Goal: Find contact information: Find contact information

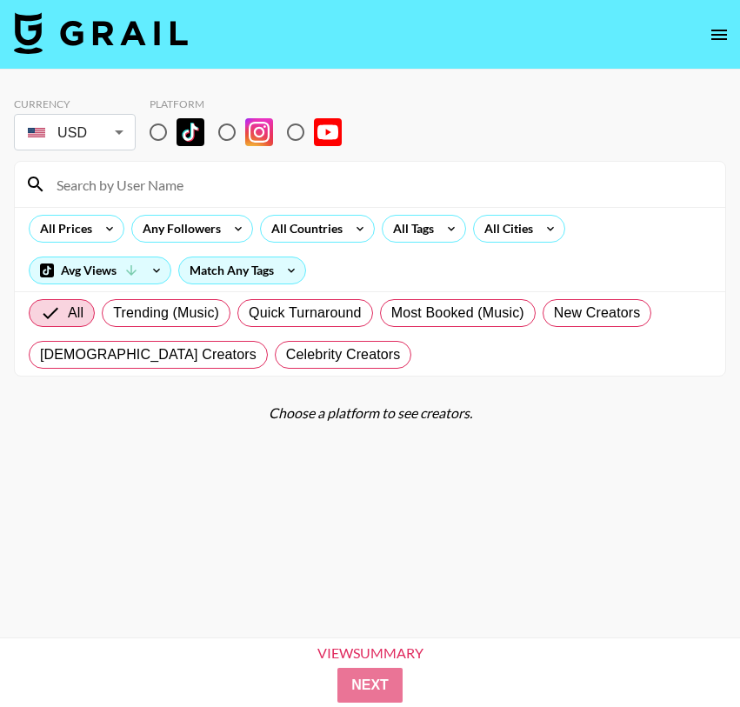
click at [149, 131] on input "radio" at bounding box center [158, 132] width 37 height 37
radio input "true"
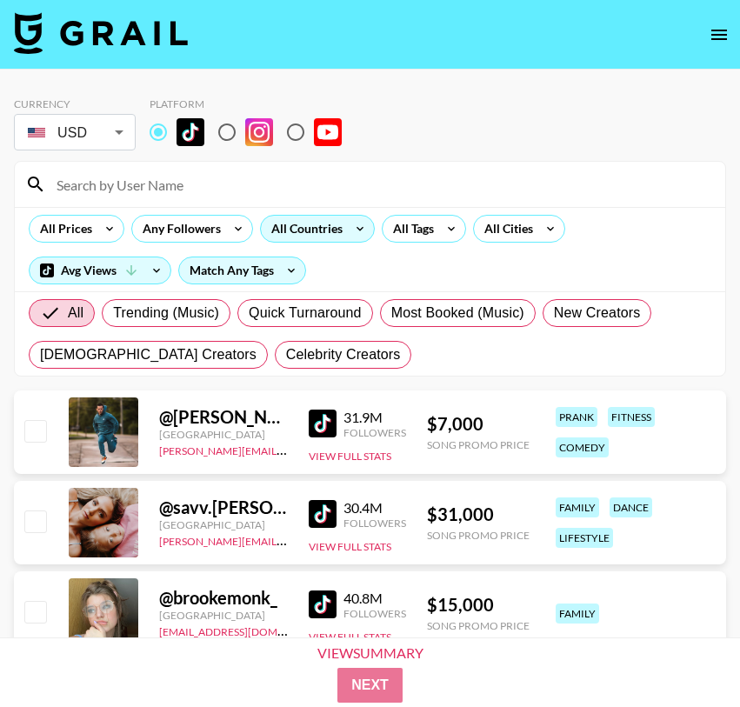
click at [333, 234] on div "All Countries" at bounding box center [303, 229] width 85 height 26
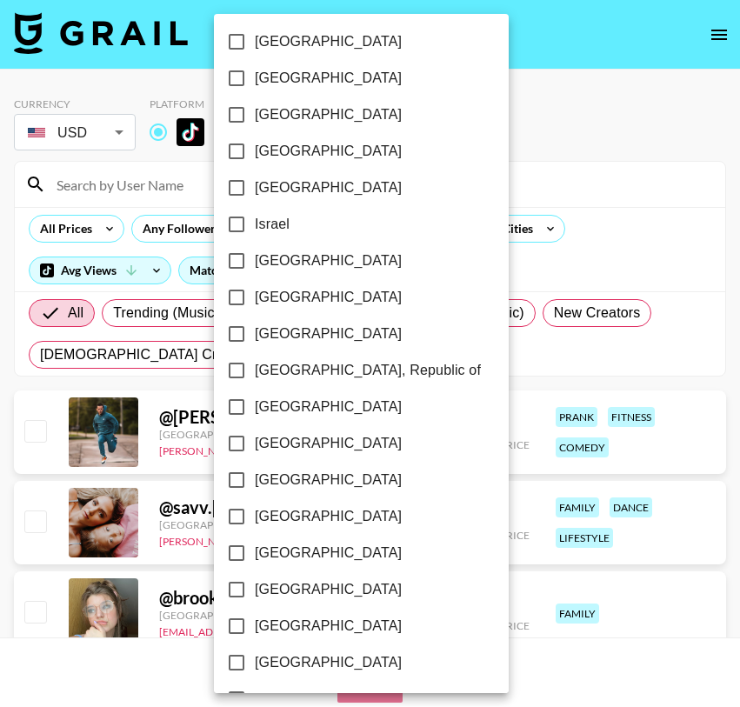
scroll to position [1322, 0]
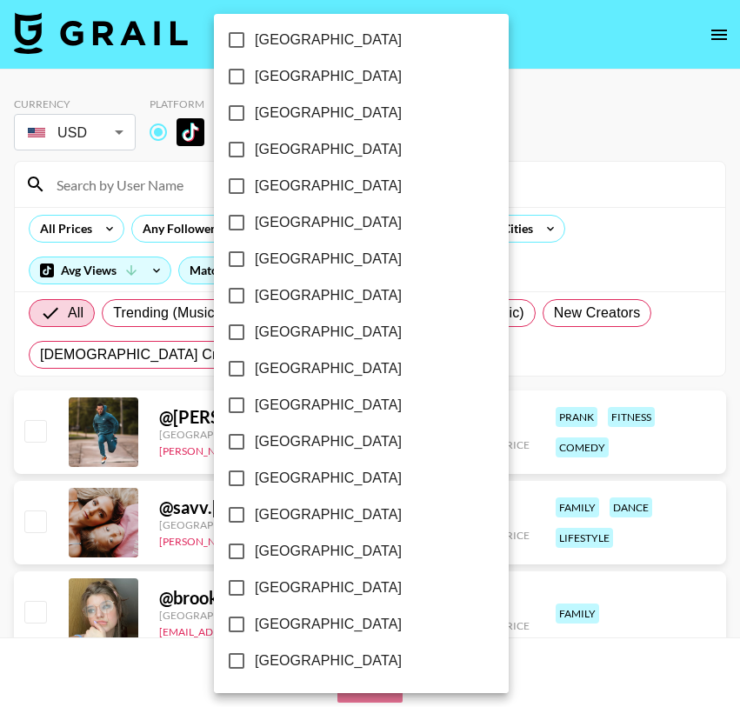
click at [271, 623] on span "[GEOGRAPHIC_DATA]" at bounding box center [328, 624] width 147 height 21
click at [255, 623] on input "[GEOGRAPHIC_DATA]" at bounding box center [236, 624] width 37 height 37
checkbox input "true"
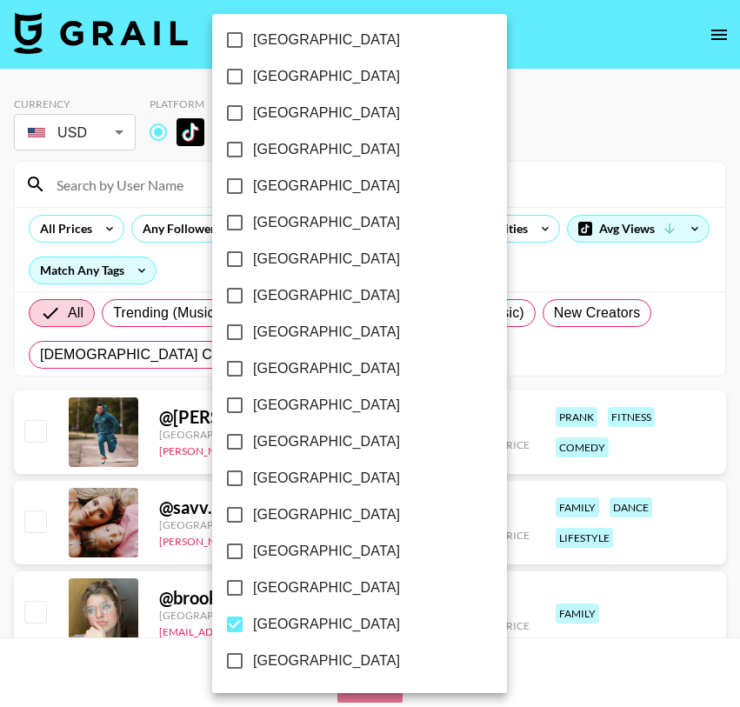
click at [526, 114] on div at bounding box center [370, 353] width 740 height 707
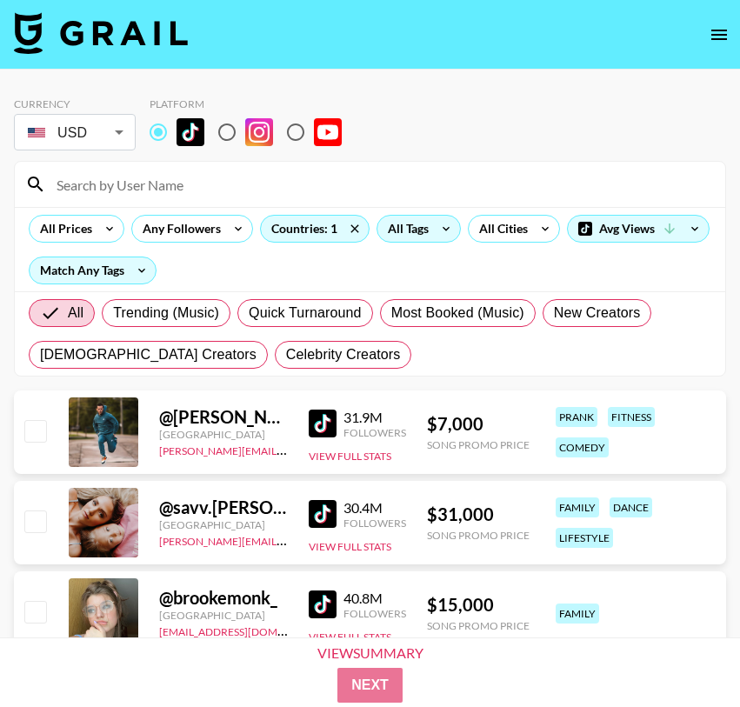
click at [445, 237] on icon at bounding box center [446, 229] width 28 height 26
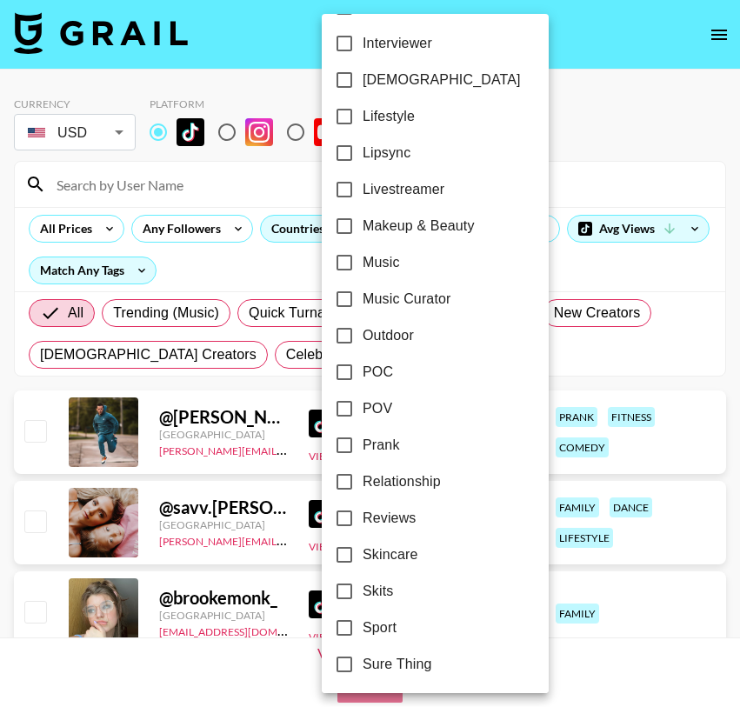
scroll to position [801, 0]
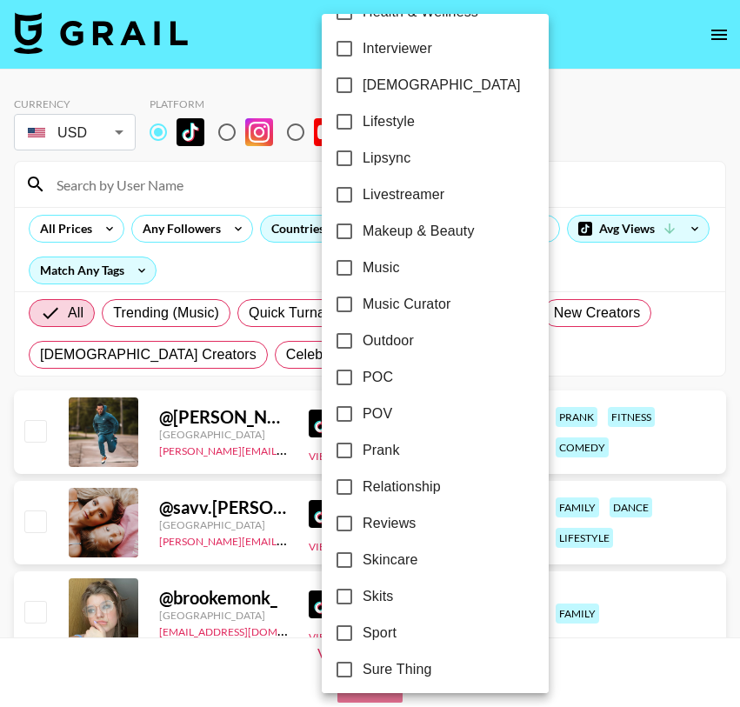
click at [394, 160] on span "Lipsync" at bounding box center [387, 158] width 48 height 21
click at [363, 160] on input "Lipsync" at bounding box center [344, 158] width 37 height 37
checkbox input "true"
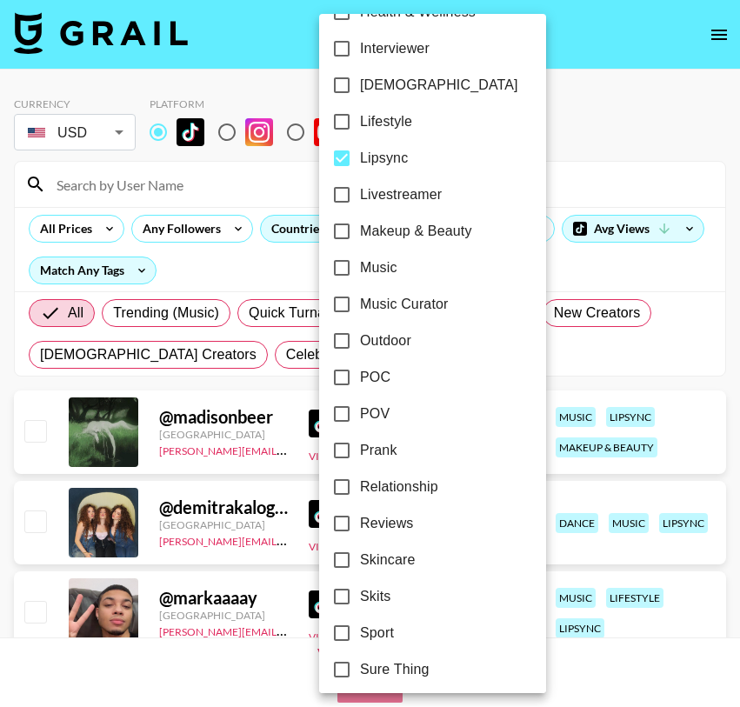
click at [582, 135] on div at bounding box center [370, 353] width 740 height 707
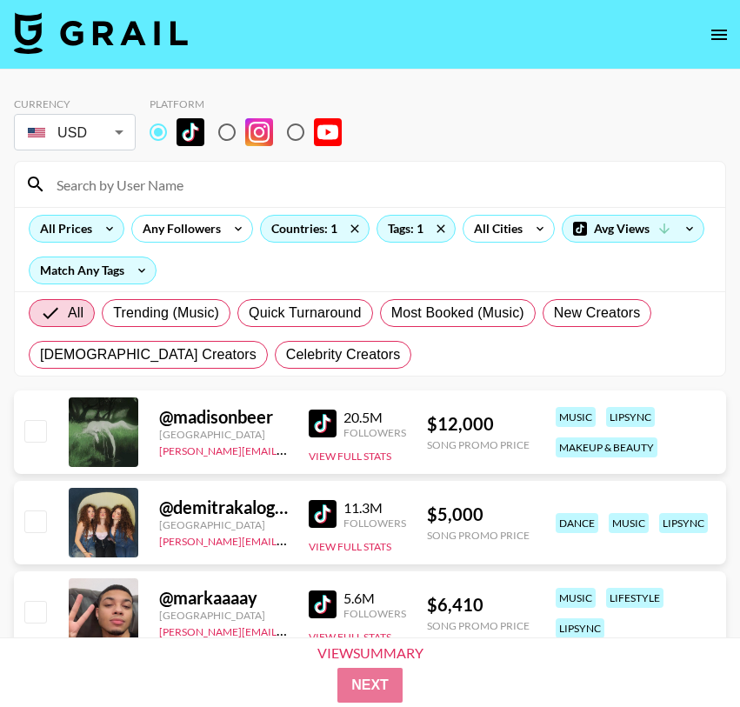
click at [88, 222] on div "All Prices" at bounding box center [63, 229] width 66 height 26
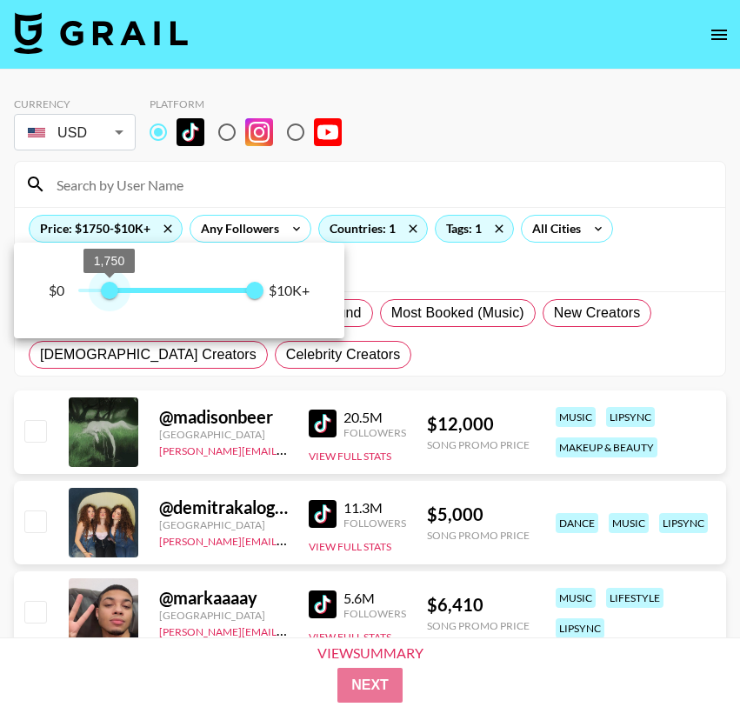
click at [111, 288] on span at bounding box center [183, 290] width 147 height 5
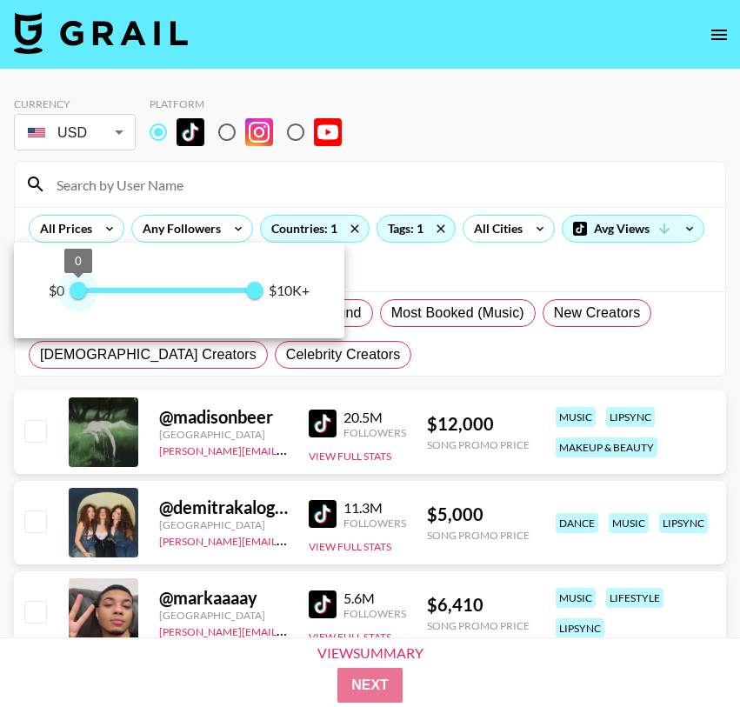
type input "0"
drag, startPoint x: 111, startPoint y: 288, endPoint x: 30, endPoint y: 288, distance: 81.8
click at [30, 288] on div "$0 0 10,000 $10K+" at bounding box center [179, 291] width 331 height 96
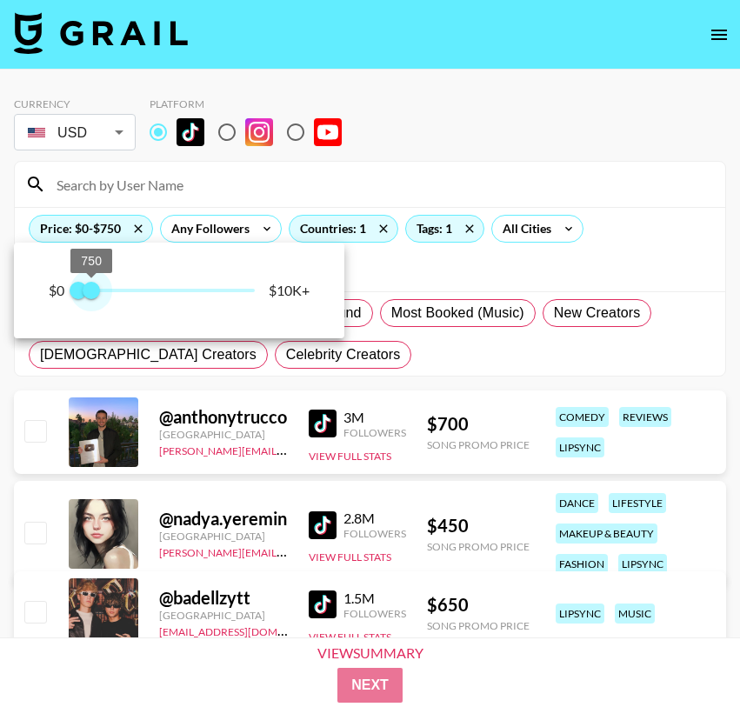
type input "500"
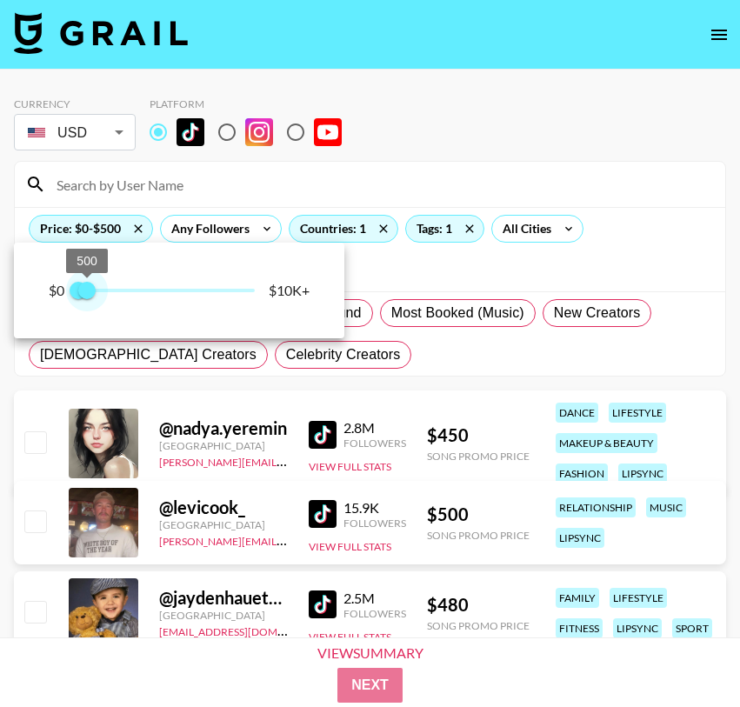
drag, startPoint x: 257, startPoint y: 290, endPoint x: 87, endPoint y: 281, distance: 169.9
click at [87, 282] on span "500" at bounding box center [86, 290] width 17 height 17
click at [489, 364] on div at bounding box center [370, 353] width 740 height 707
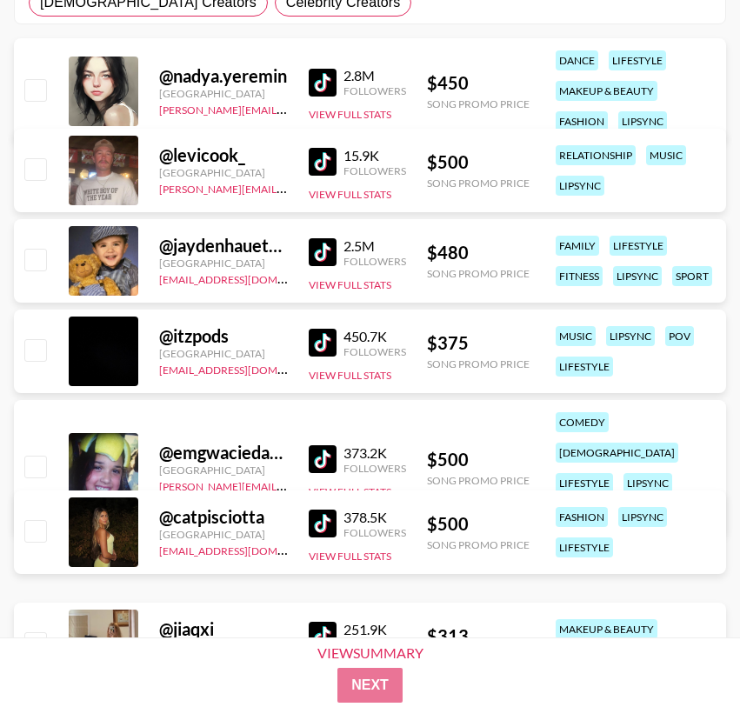
scroll to position [366, 0]
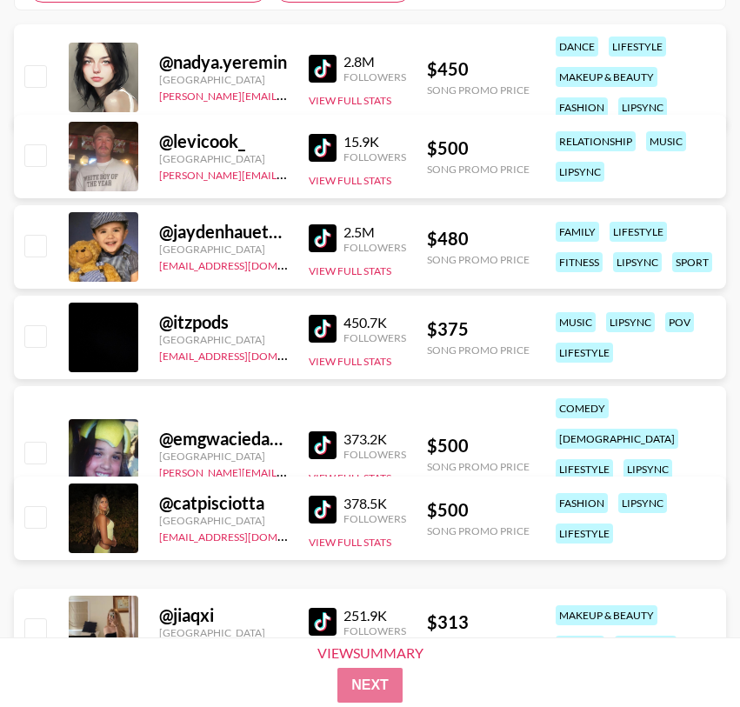
click at [326, 513] on img at bounding box center [323, 510] width 28 height 28
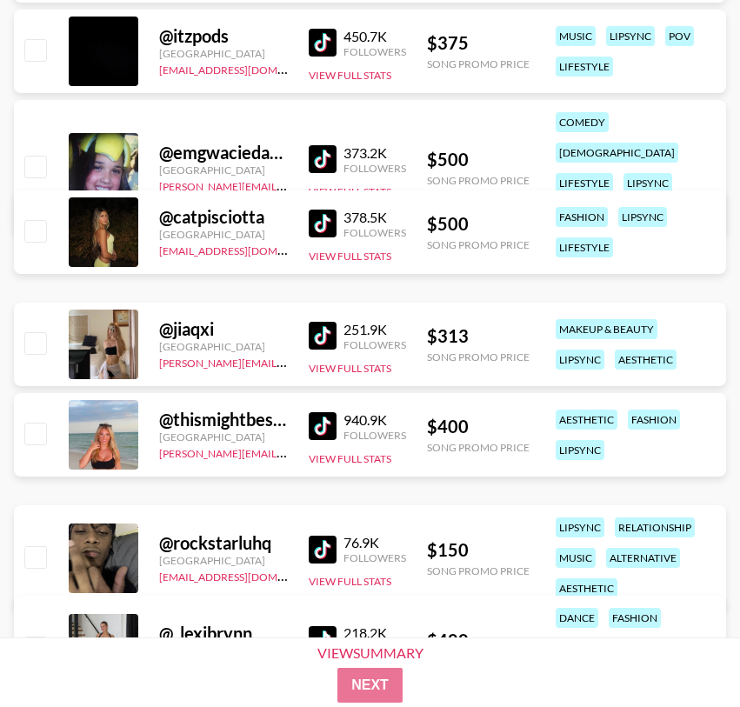
scroll to position [656, 0]
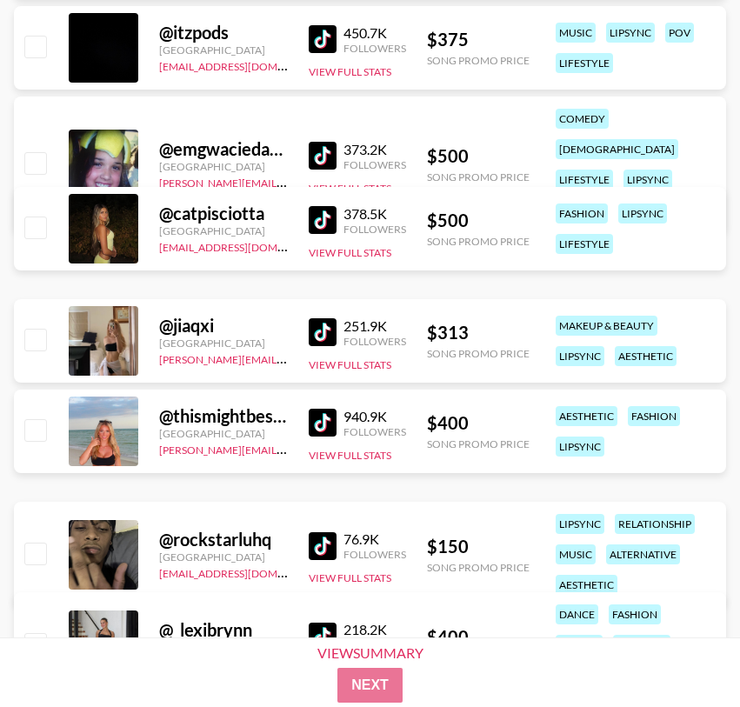
click at [329, 330] on img at bounding box center [323, 332] width 28 height 28
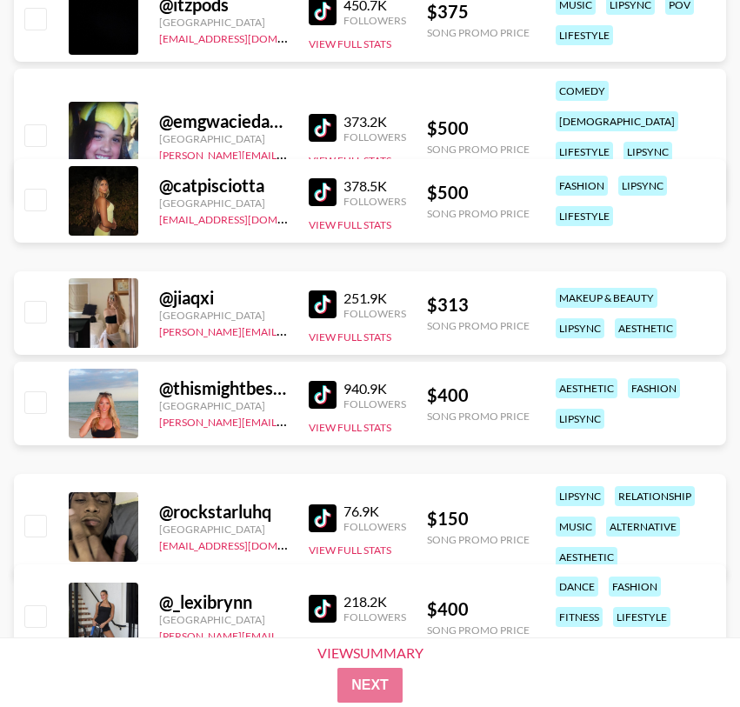
scroll to position [687, 0]
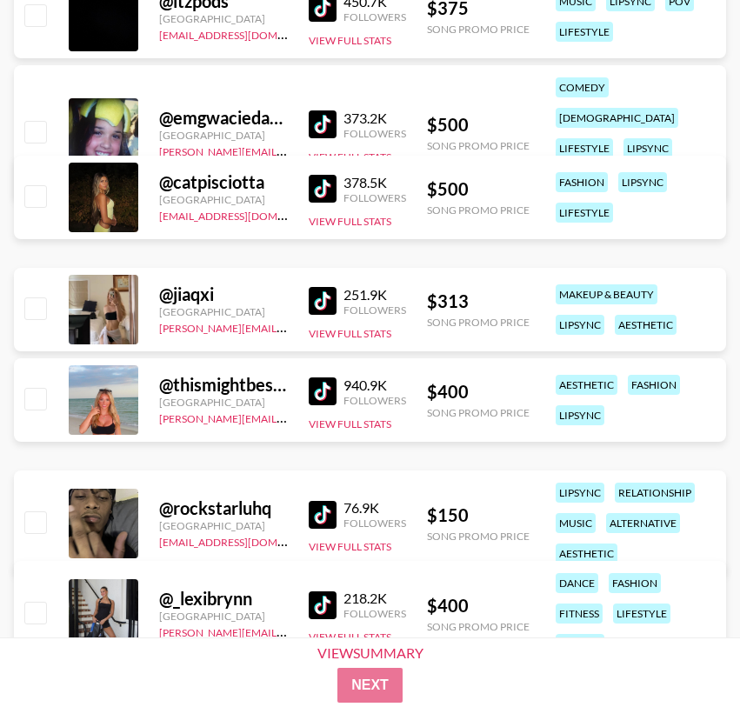
click at [326, 399] on img at bounding box center [323, 392] width 28 height 28
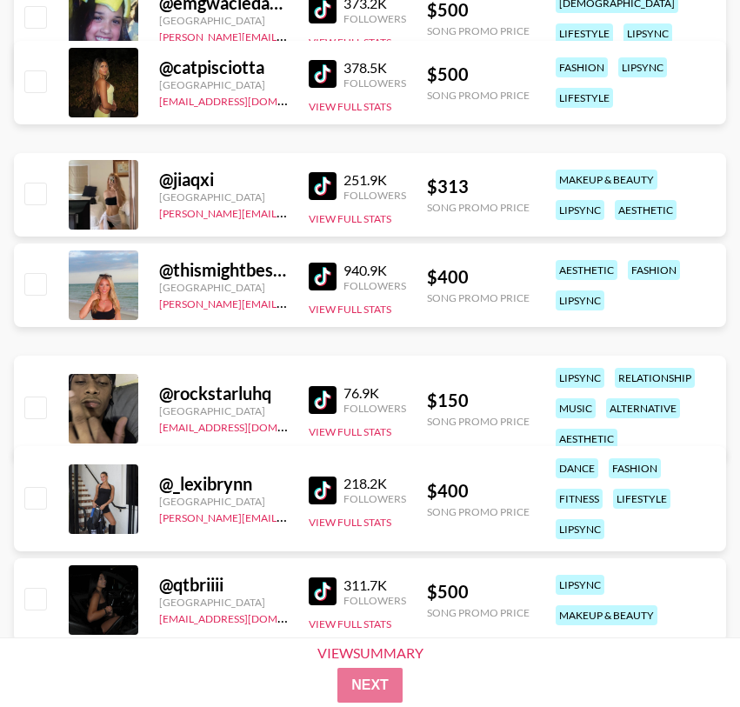
scroll to position [848, 0]
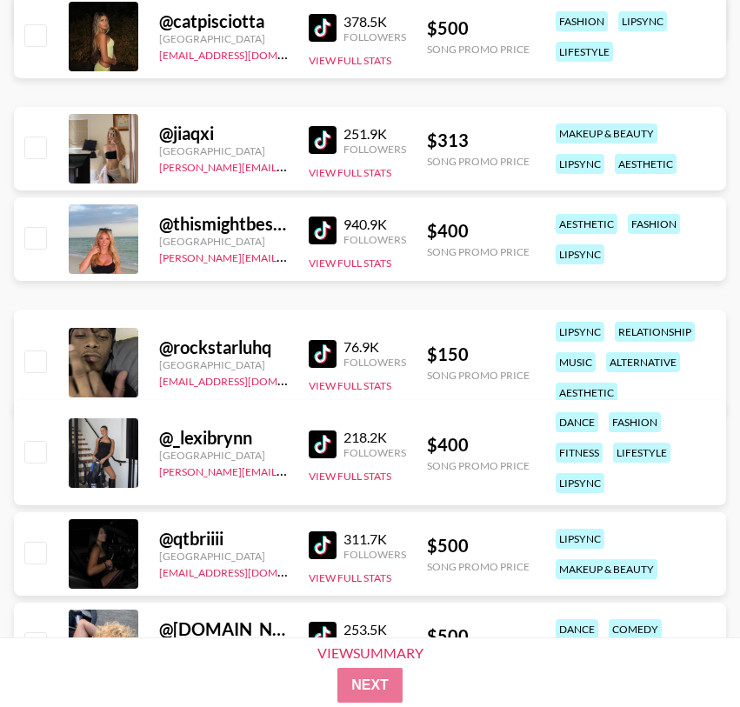
click at [322, 348] on img at bounding box center [323, 354] width 28 height 28
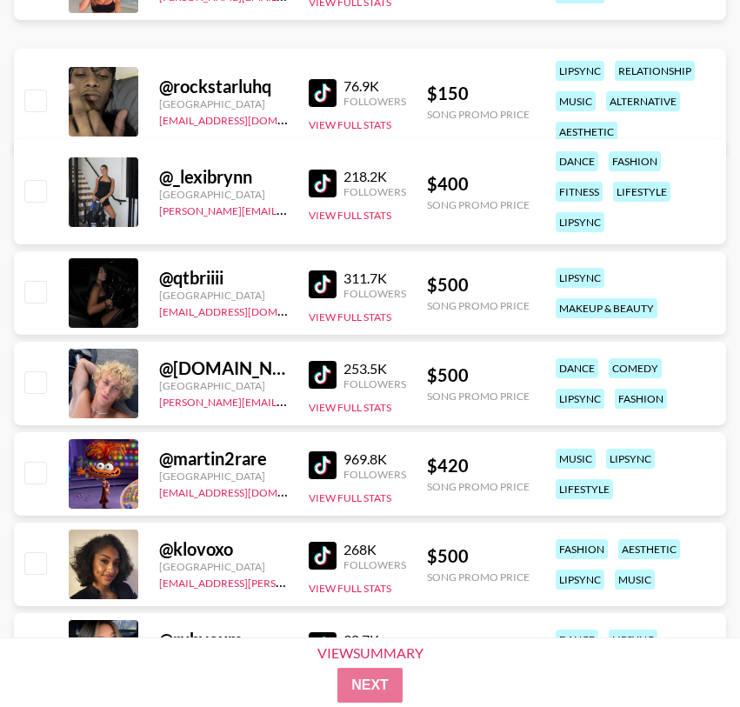
scroll to position [1111, 0]
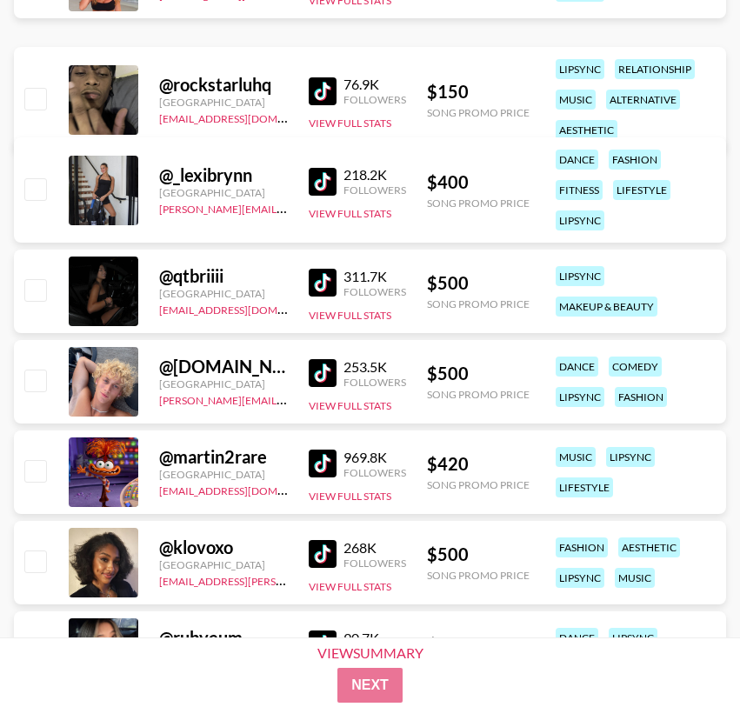
click at [324, 183] on img at bounding box center [323, 182] width 28 height 28
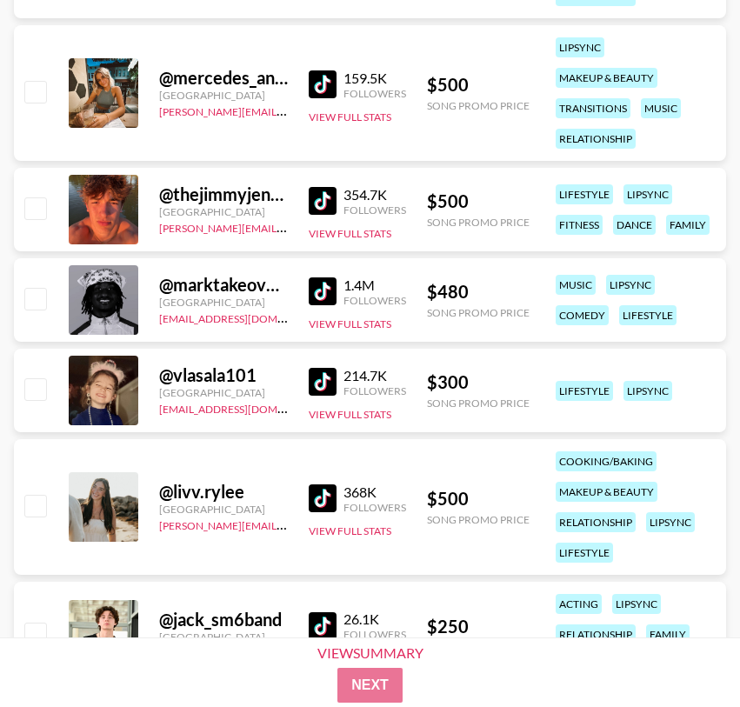
scroll to position [2442, 0]
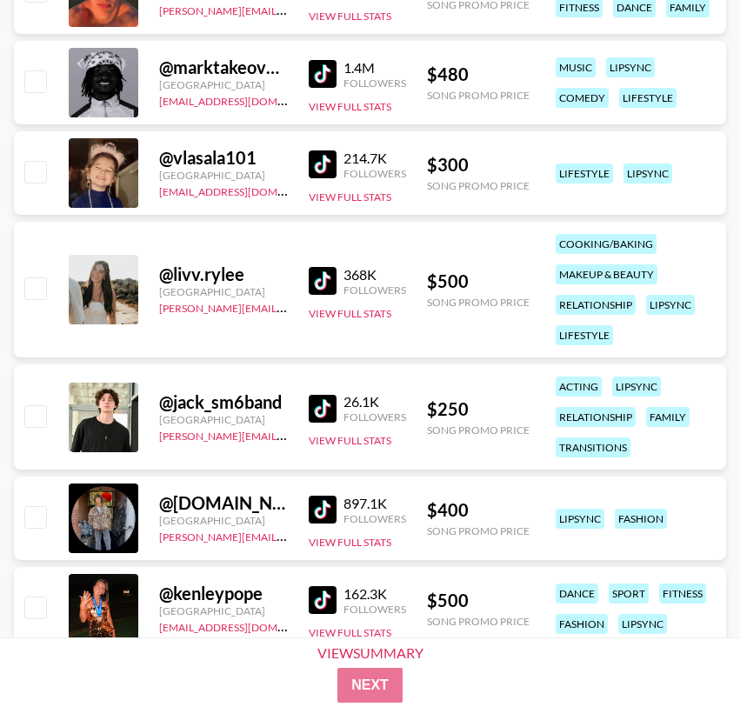
click at [327, 164] on img at bounding box center [323, 165] width 28 height 28
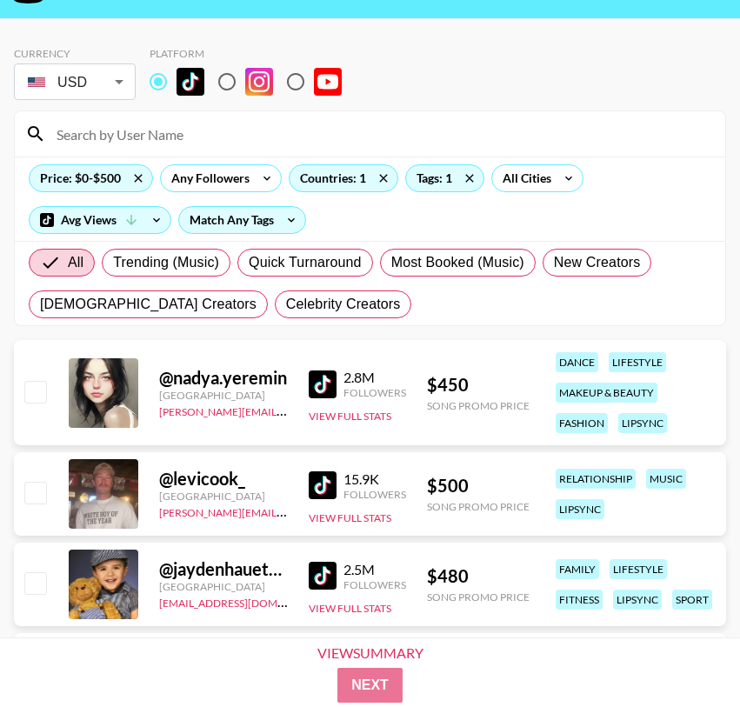
scroll to position [0, 0]
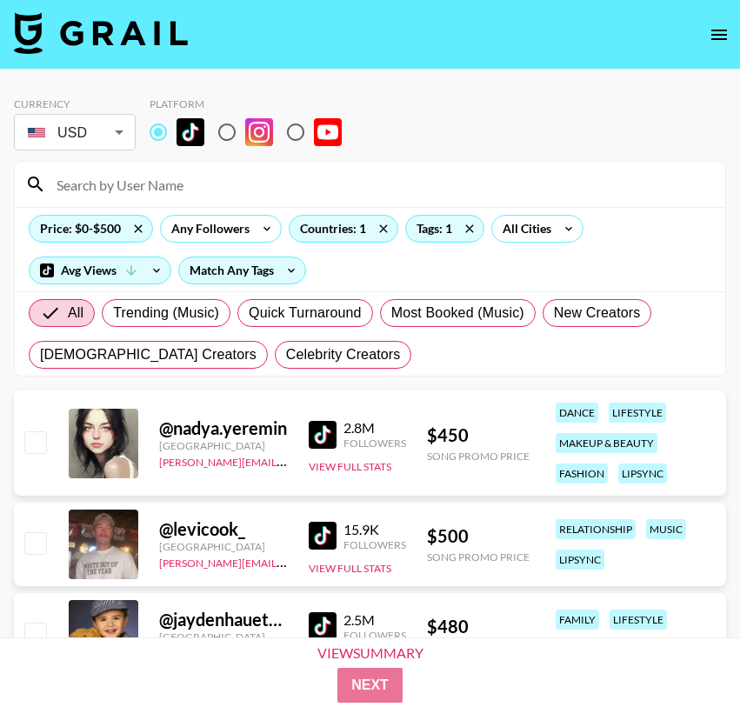
click at [144, 192] on input at bounding box center [380, 185] width 669 height 28
paste input "selenagallow"
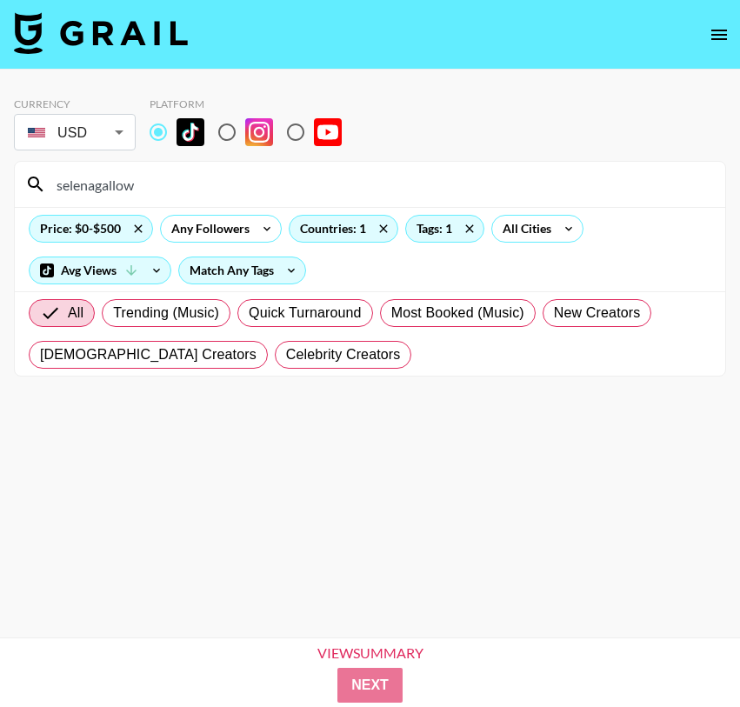
scroll to position [10, 0]
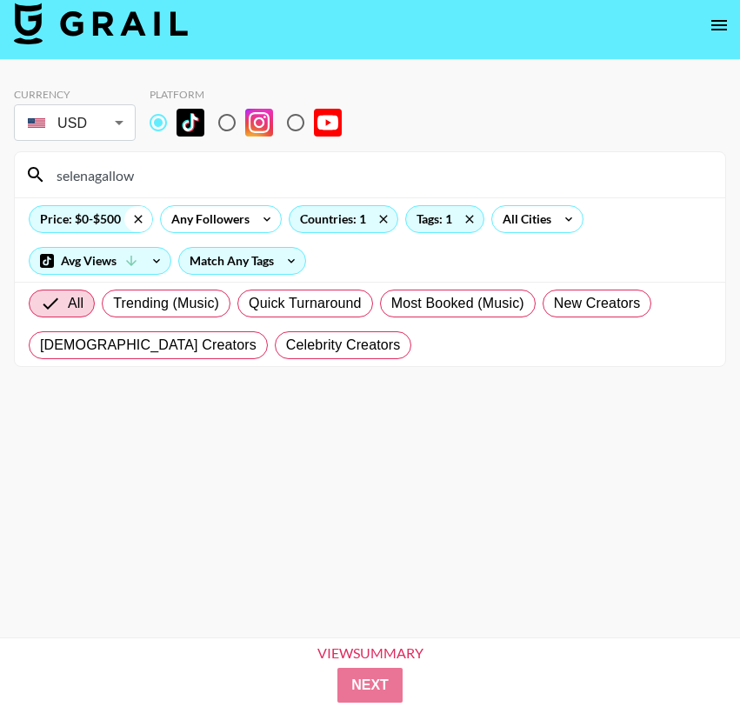
type input "selenagallow"
click at [141, 218] on icon at bounding box center [138, 219] width 28 height 26
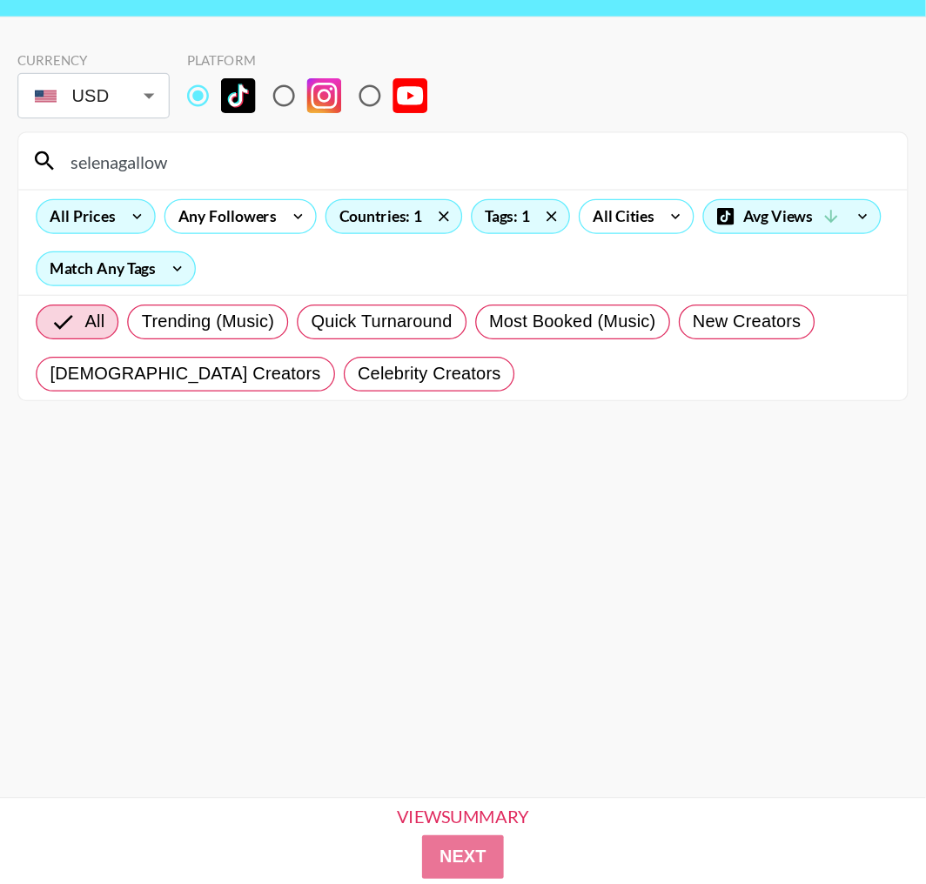
scroll to position [0, 0]
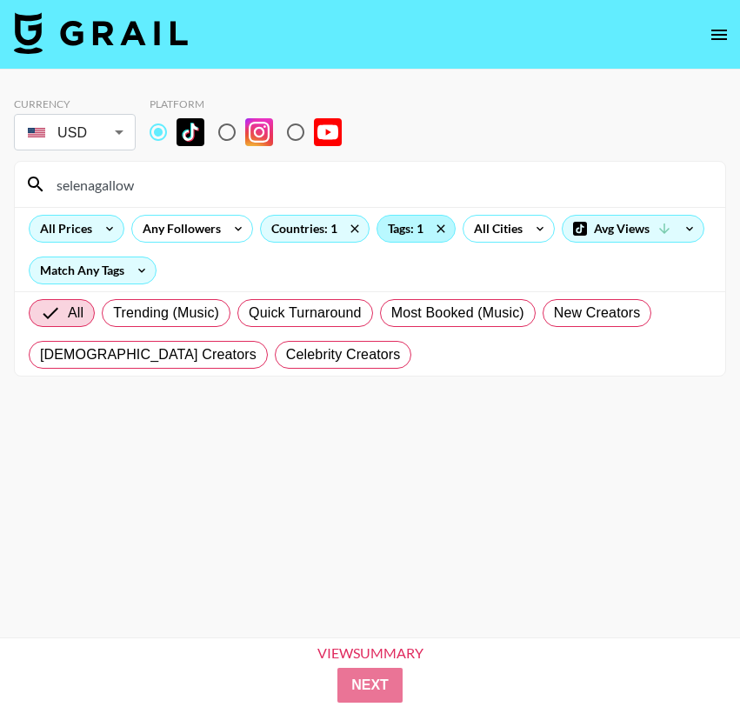
click at [430, 216] on div "Tags: 1" at bounding box center [416, 229] width 77 height 26
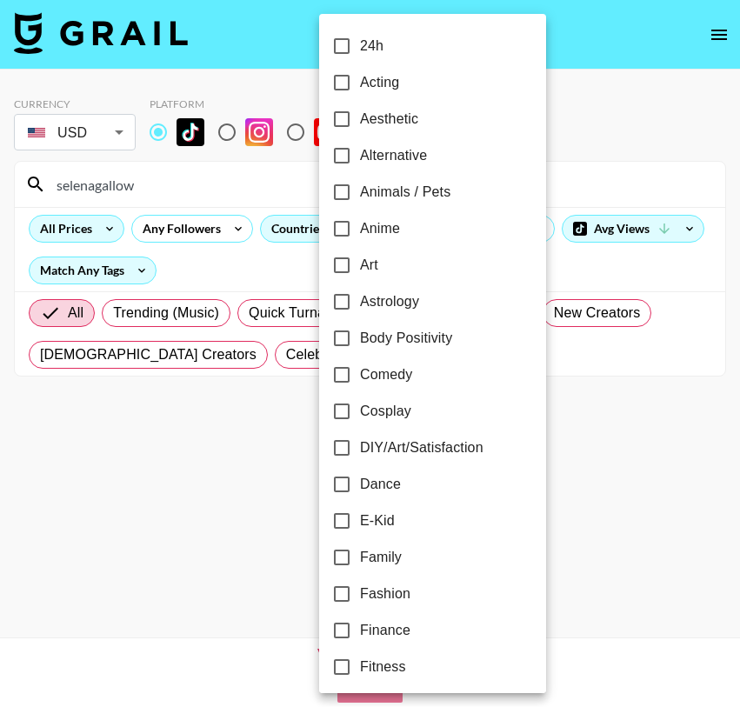
click at [559, 138] on div at bounding box center [370, 353] width 740 height 707
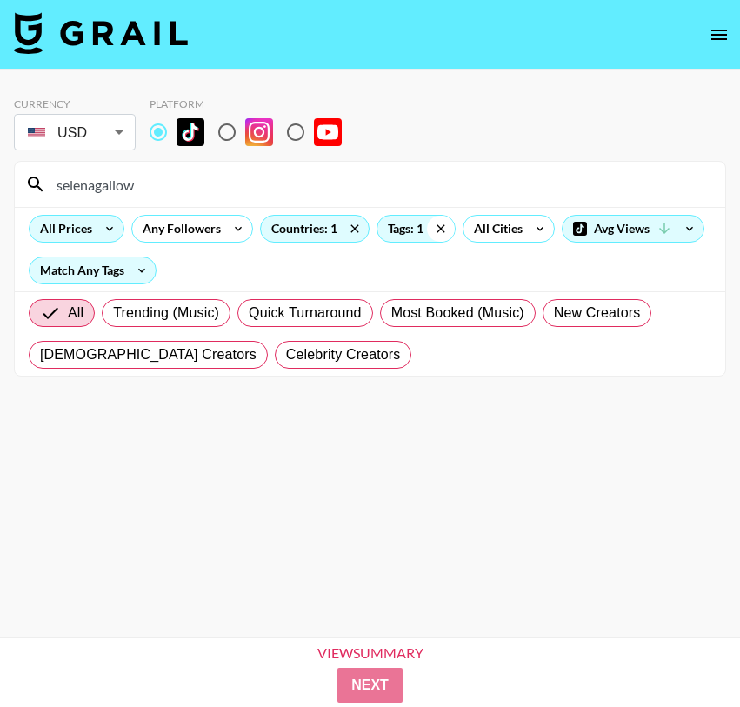
click at [443, 225] on icon at bounding box center [441, 228] width 8 height 8
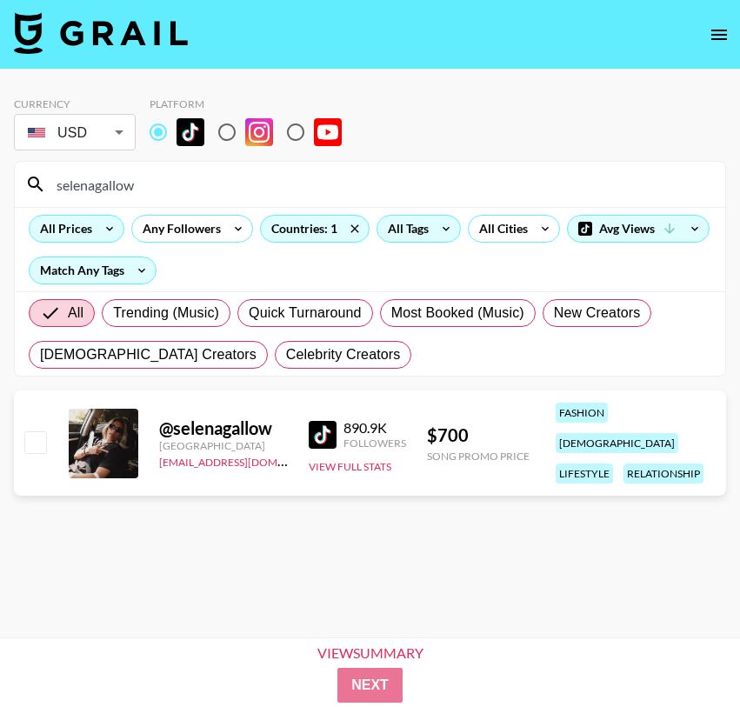
click at [84, 128] on body "Currency USD USD ​ Platform selenagallow All Prices Any Followers Countries: 1 …" at bounding box center [370, 381] width 740 height 763
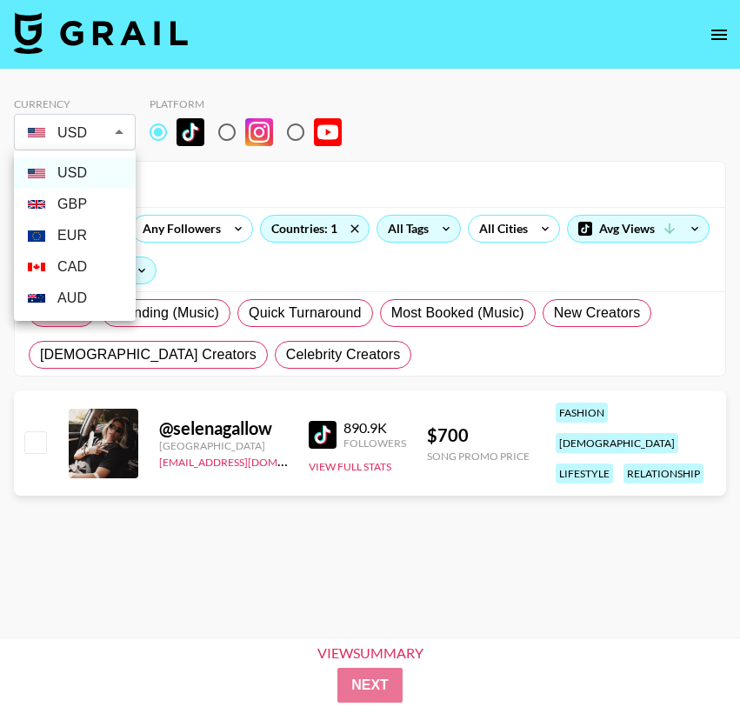
click at [84, 206] on li "GBP" at bounding box center [75, 204] width 122 height 31
type input "GBP"
click at [103, 140] on body "Currency GBP GBP ​ Platform selenagallow All Prices Any Followers Countries: 1 …" at bounding box center [370, 381] width 740 height 763
click at [198, 185] on div at bounding box center [370, 353] width 740 height 707
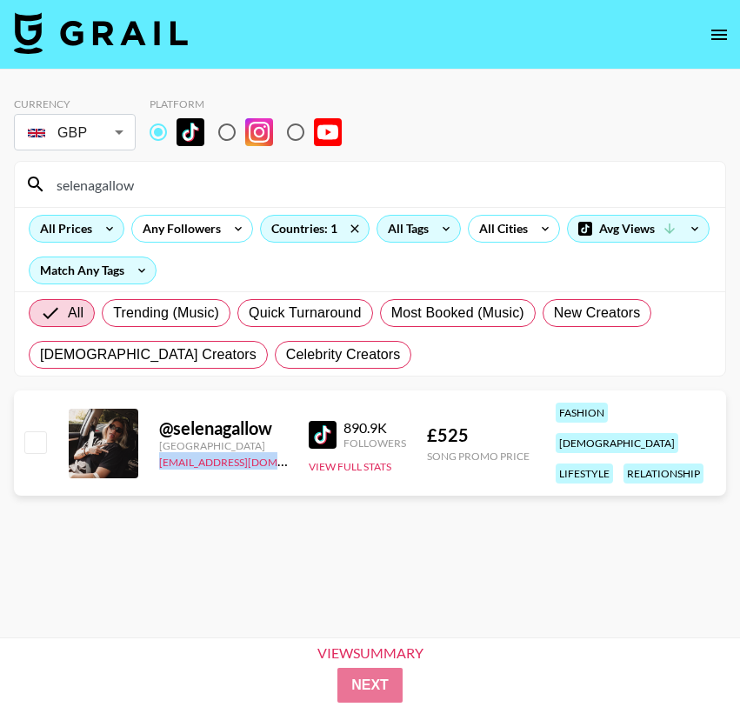
drag, startPoint x: 156, startPoint y: 453, endPoint x: 272, endPoint y: 453, distance: 116.6
click at [272, 453] on div "@ selenagallow United States maxelk@grail-talent.com 890.9K Followers View Full…" at bounding box center [370, 443] width 713 height 105
copy link "maxelk@grail-talent.com"
drag, startPoint x: 180, startPoint y: 418, endPoint x: 285, endPoint y: 416, distance: 105.3
click at [285, 418] on div "@ selenagallow" at bounding box center [223, 429] width 129 height 22
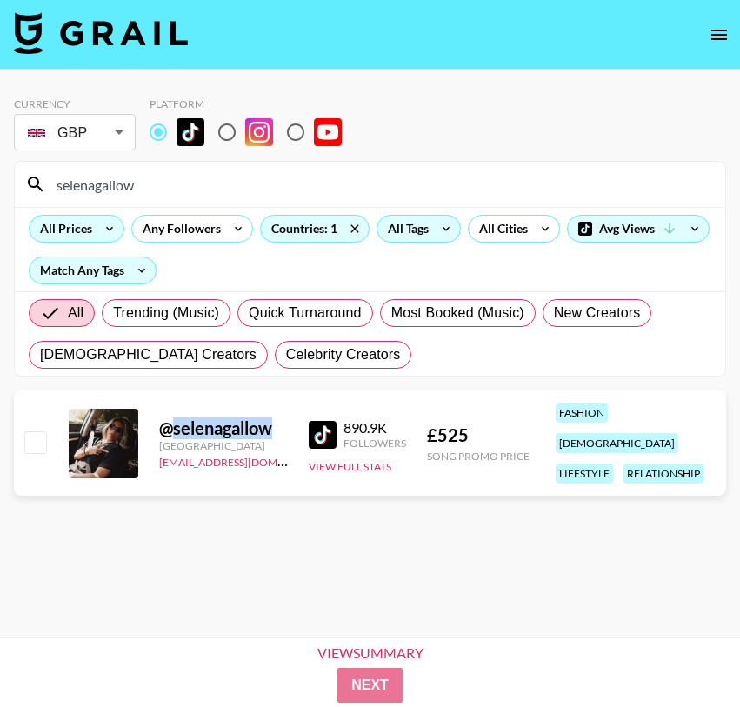
copy div "selenagallow"
click at [117, 178] on input "selenagallow" at bounding box center [380, 185] width 669 height 28
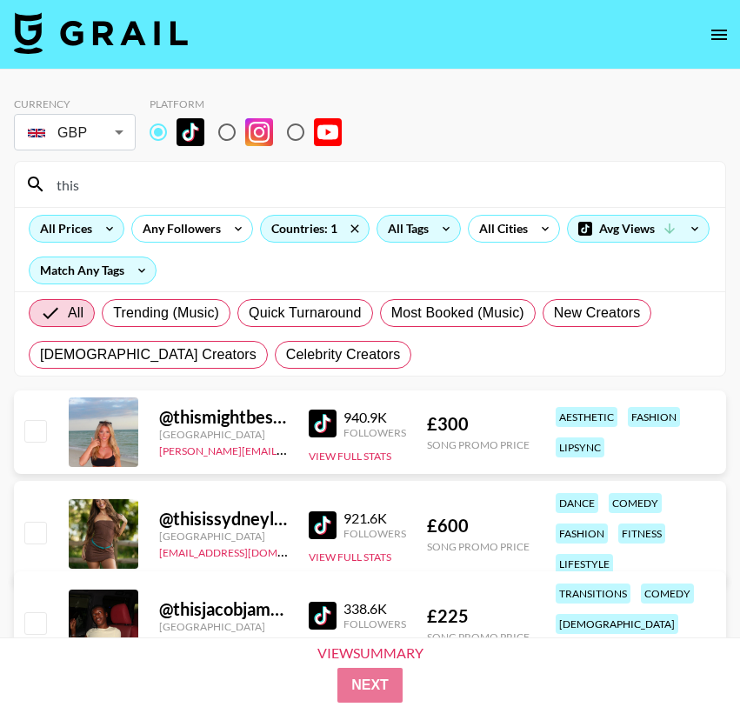
type input "this"
click at [320, 427] on img at bounding box center [323, 424] width 28 height 28
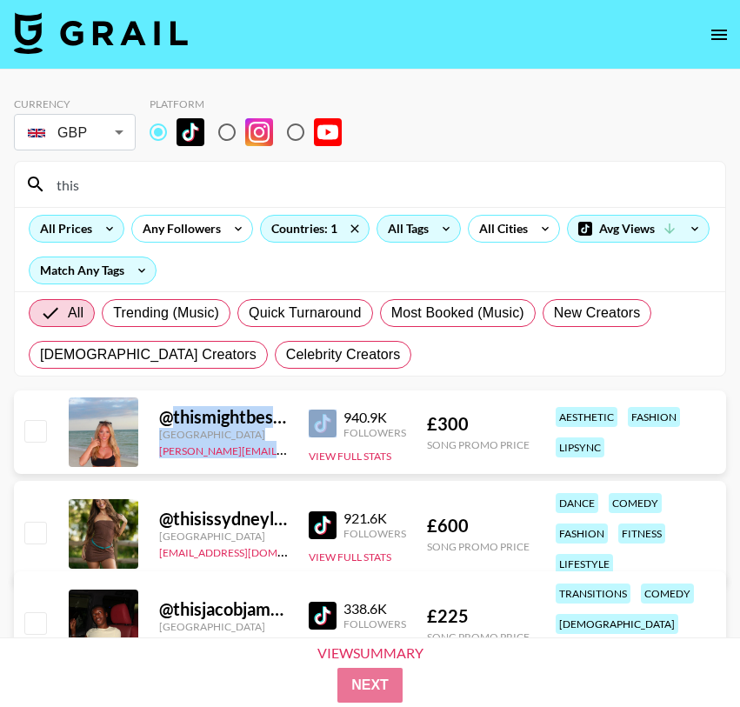
drag, startPoint x: 175, startPoint y: 417, endPoint x: 304, endPoint y: 418, distance: 128.8
click at [304, 418] on div "@ thismightbeselah United States claudia.campbell@grail-talent.com 940.9K Follo…" at bounding box center [370, 433] width 713 height 84
click at [321, 418] on img at bounding box center [323, 424] width 28 height 28
click at [111, 145] on body "Currency GBP GBP ​ Platform this All Prices Any Followers Countries: 1 All Tags…" at bounding box center [370, 443] width 740 height 886
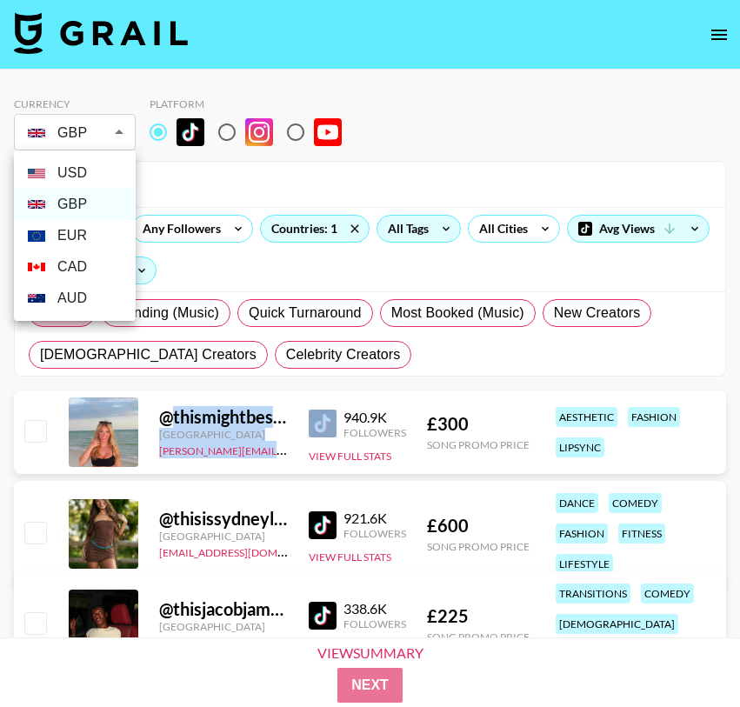
click at [94, 161] on li "USD" at bounding box center [75, 172] width 122 height 31
type input "USD"
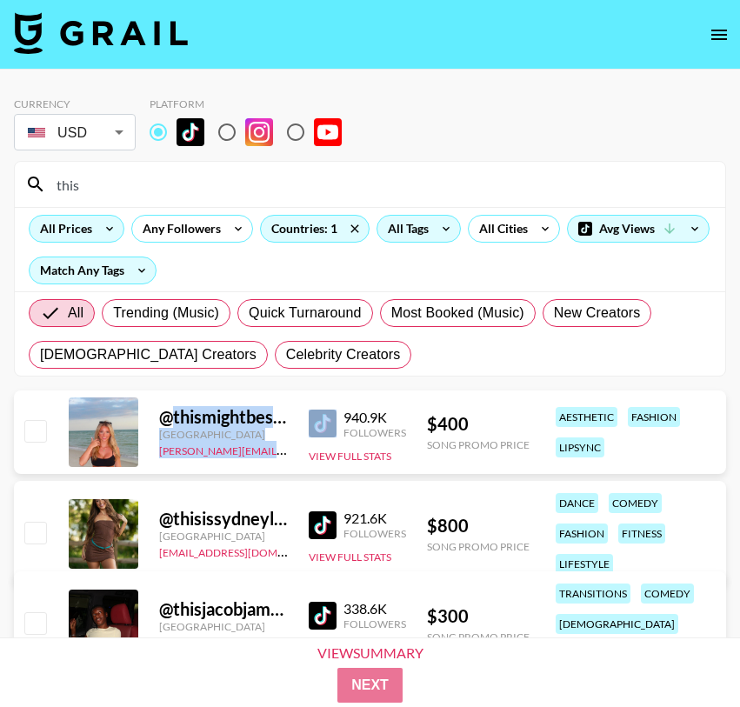
click at [279, 465] on div "@ thismightbeselah United States claudia.campbell@grail-talent.com 940.9K Follo…" at bounding box center [370, 433] width 713 height 84
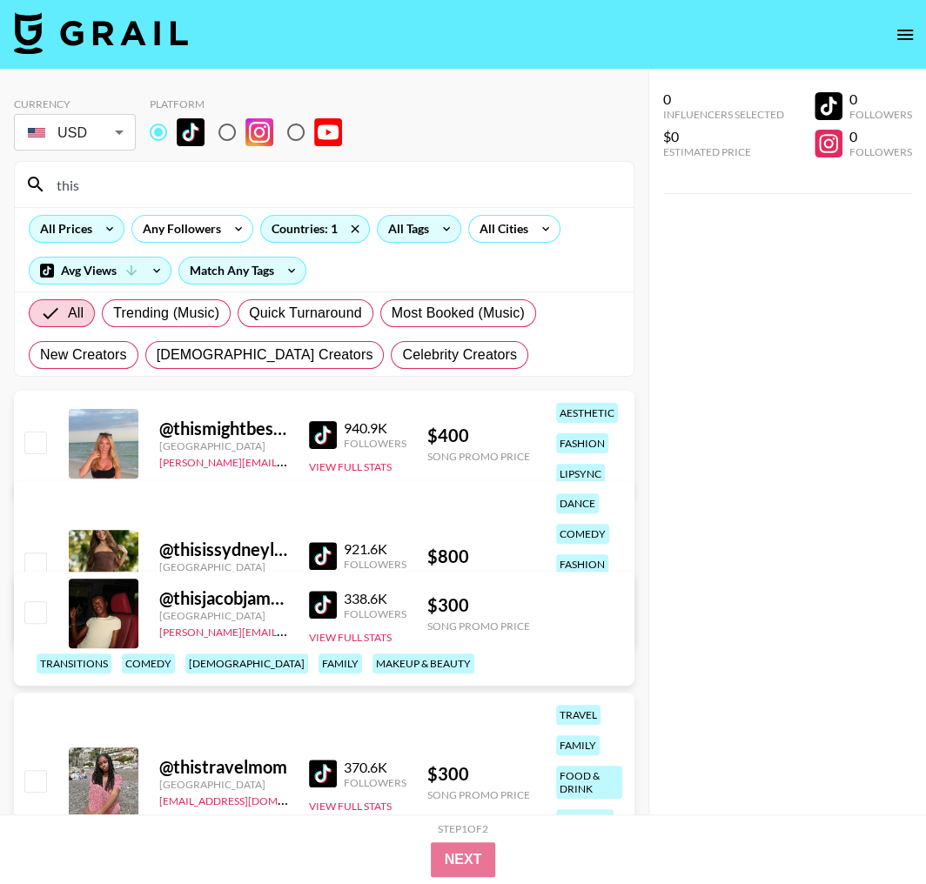
click at [536, 211] on div "All Prices Any Followers Countries: 1 All Tags All Cities Avg Views Match Any T…" at bounding box center [324, 249] width 619 height 84
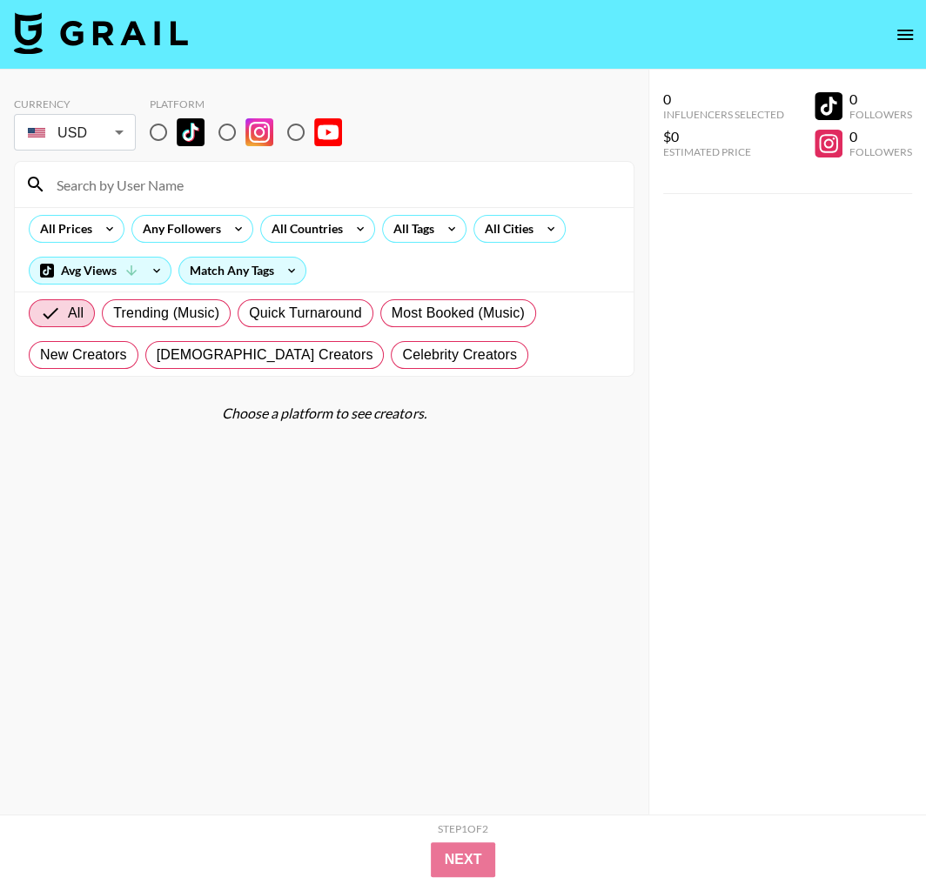
click at [137, 163] on div at bounding box center [324, 184] width 619 height 45
click at [141, 185] on input at bounding box center [334, 185] width 577 height 28
type input "selah"
click at [151, 121] on input "radio" at bounding box center [158, 132] width 37 height 37
radio input "true"
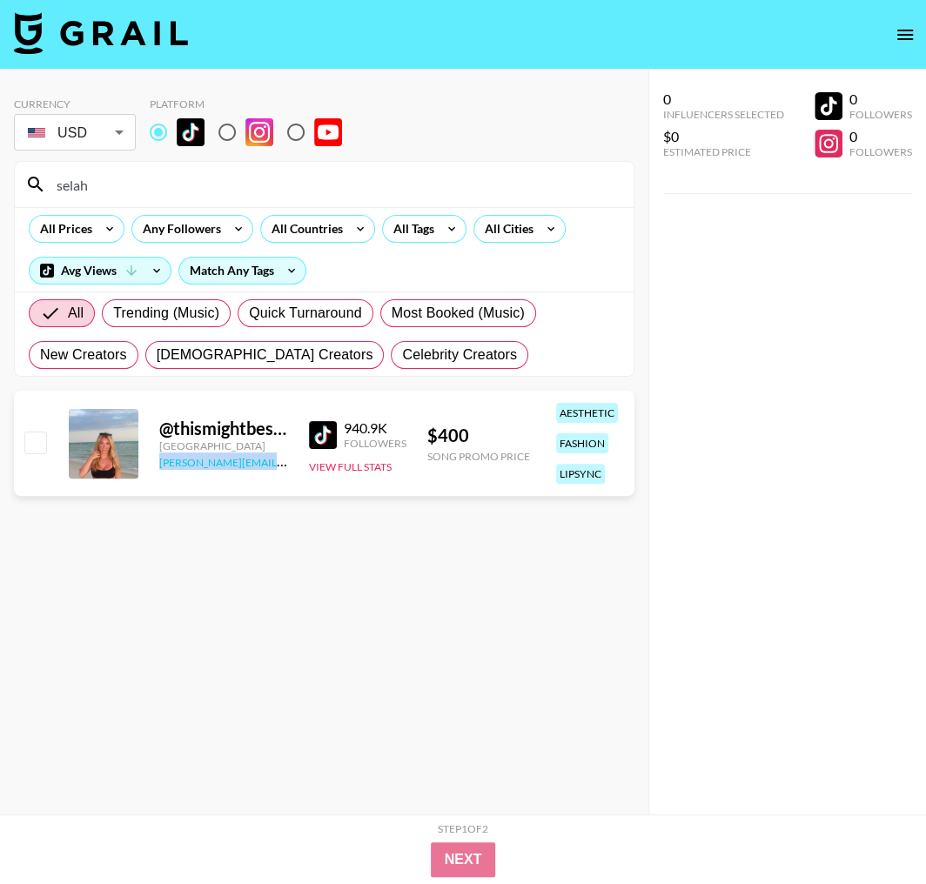
copy link "[PERSON_NAME][EMAIL_ADDRESS][PERSON_NAME][DOMAIN_NAME]"
